Goal: Task Accomplishment & Management: Manage account settings

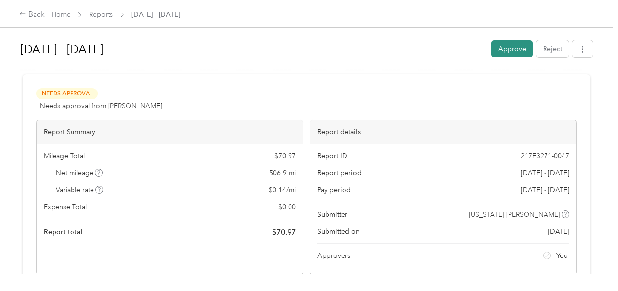
click at [508, 52] on button "Approve" at bounding box center [511, 48] width 41 height 17
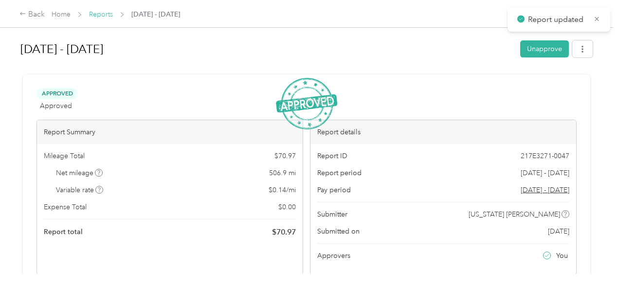
click at [101, 12] on link "Reports" at bounding box center [101, 14] width 24 height 8
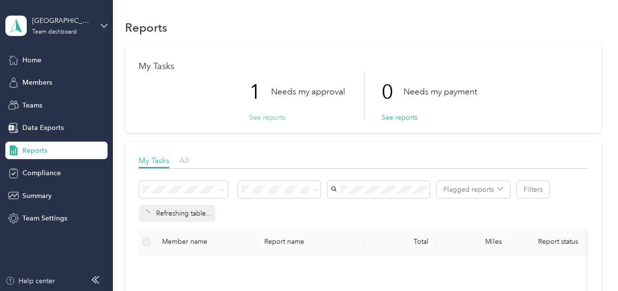
click at [262, 116] on button "See reports" at bounding box center [267, 117] width 36 height 10
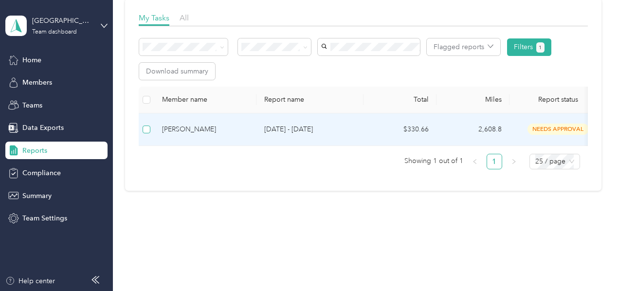
scroll to position [125, 0]
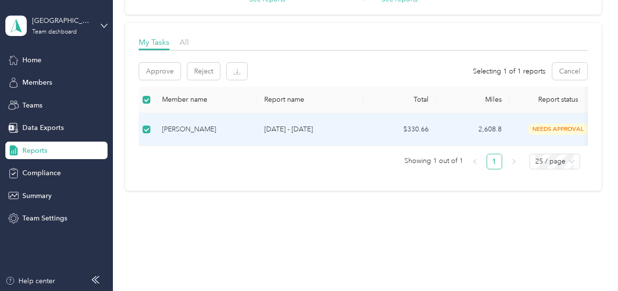
click at [168, 73] on div "Approve Reject Selecting 1 of 1 reports Cancel" at bounding box center [363, 75] width 449 height 24
click at [167, 66] on button "Approve" at bounding box center [159, 71] width 41 height 17
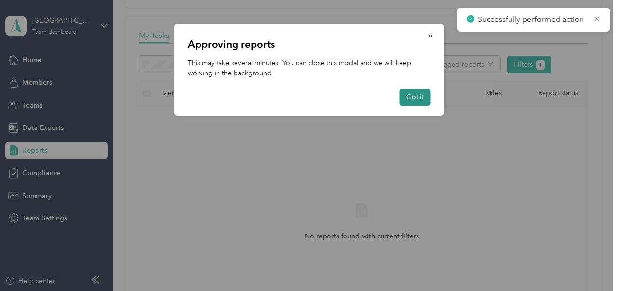
click at [416, 100] on button "Got it" at bounding box center [415, 97] width 31 height 17
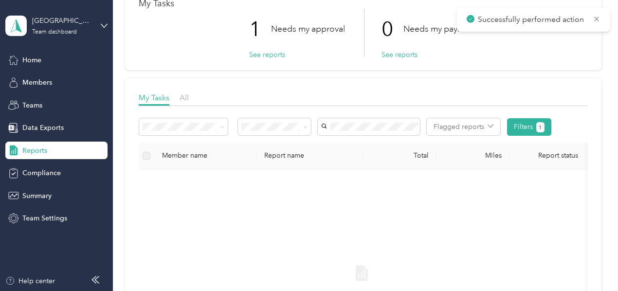
scroll to position [28, 0]
